Goal: Information Seeking & Learning: Learn about a topic

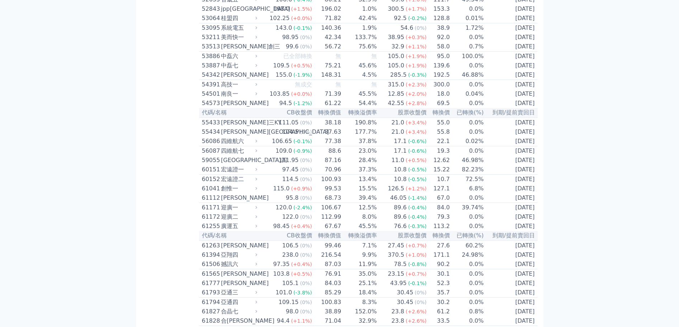
scroll to position [2433, 0]
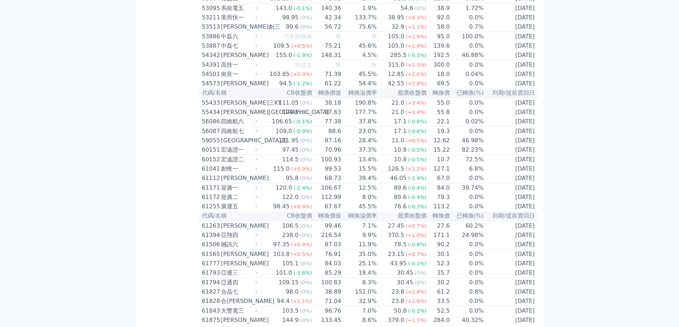
click at [228, 69] on div "高技一" at bounding box center [238, 65] width 35 height 9
click at [231, 69] on div "高技一" at bounding box center [238, 65] width 35 height 9
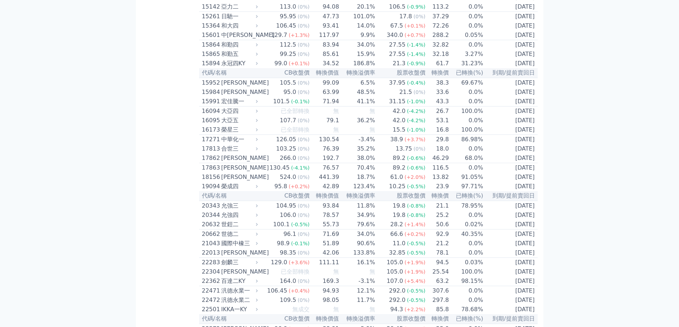
scroll to position [2488, 0]
